Goal: Information Seeking & Learning: Learn about a topic

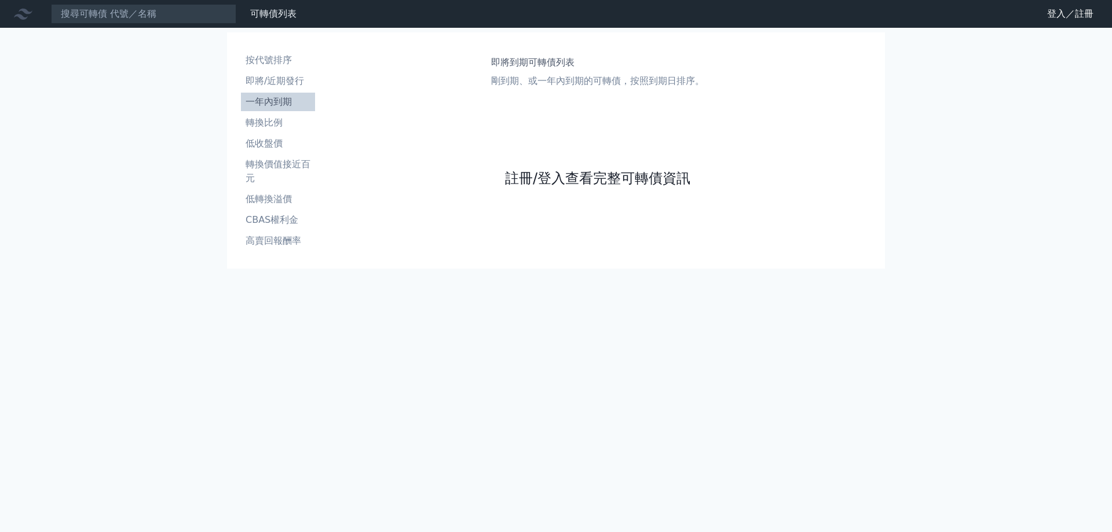
click at [555, 185] on link "註冊/登入查看完整可轉債資訊" at bounding box center [597, 178] width 185 height 19
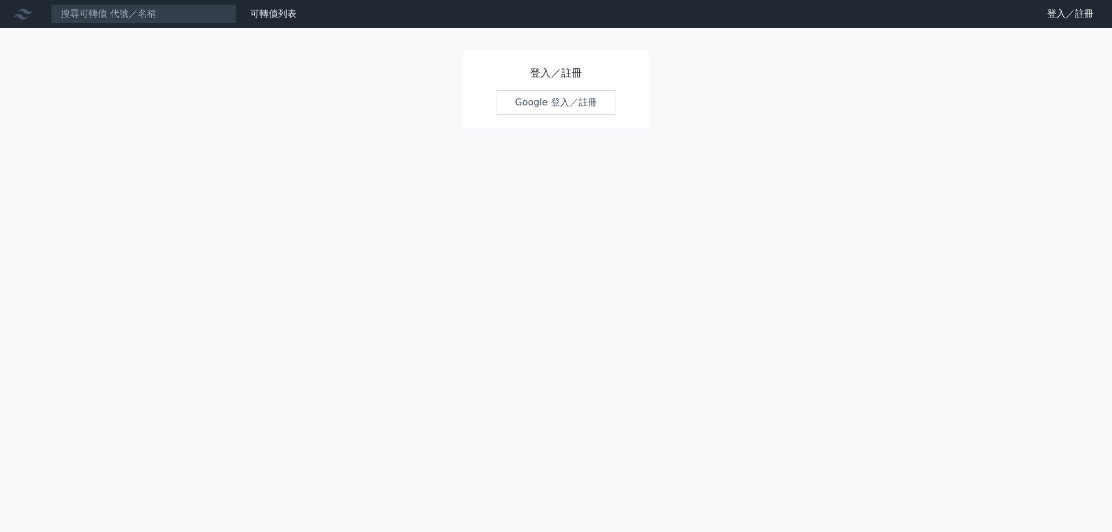
click at [521, 107] on link "Google 登入／註冊" at bounding box center [556, 102] width 120 height 24
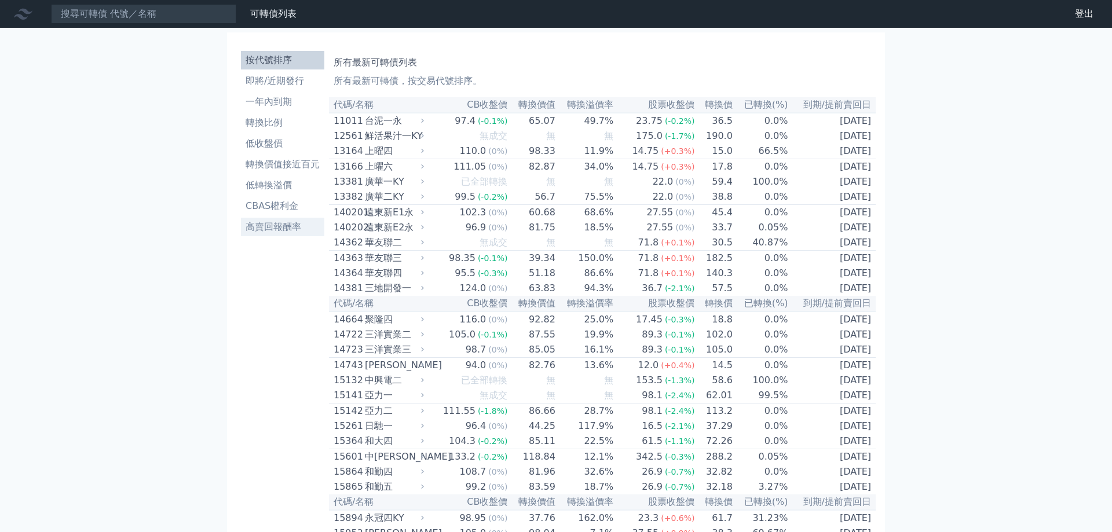
click at [269, 228] on li "高賣回報酬率" at bounding box center [282, 227] width 83 height 14
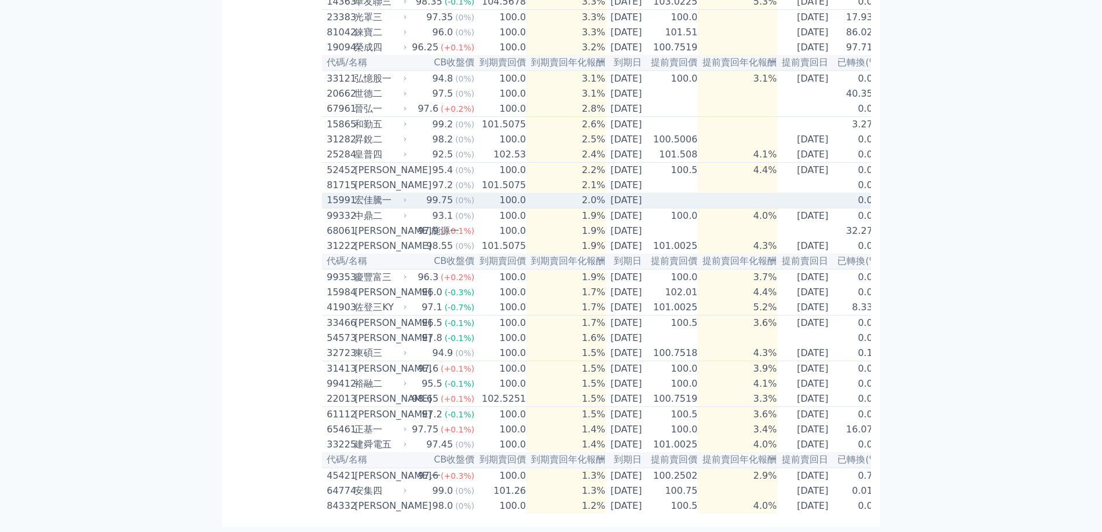
scroll to position [514, 0]
